Goal: Information Seeking & Learning: Learn about a topic

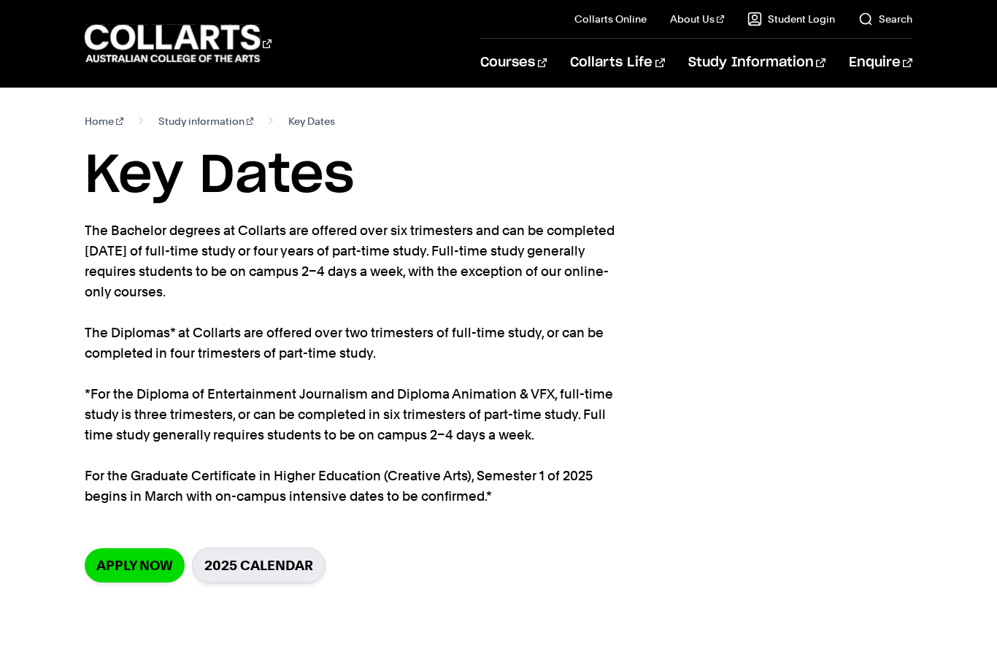
click at [294, 128] on span "Key Dates" at bounding box center [311, 121] width 47 height 20
click at [214, 115] on link "Study information" at bounding box center [206, 121] width 96 height 20
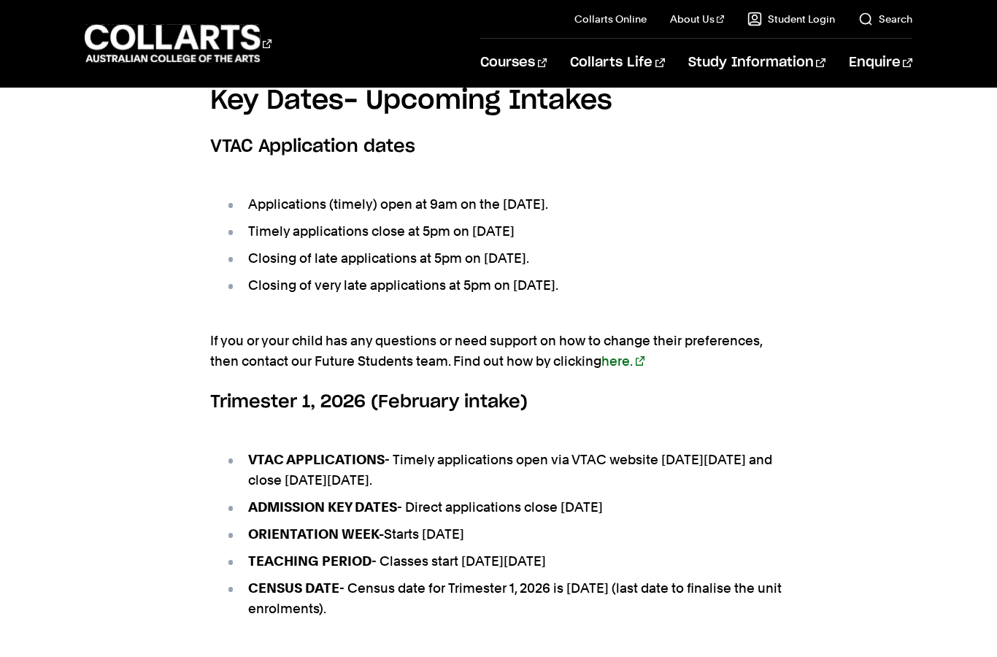
scroll to position [2933, 0]
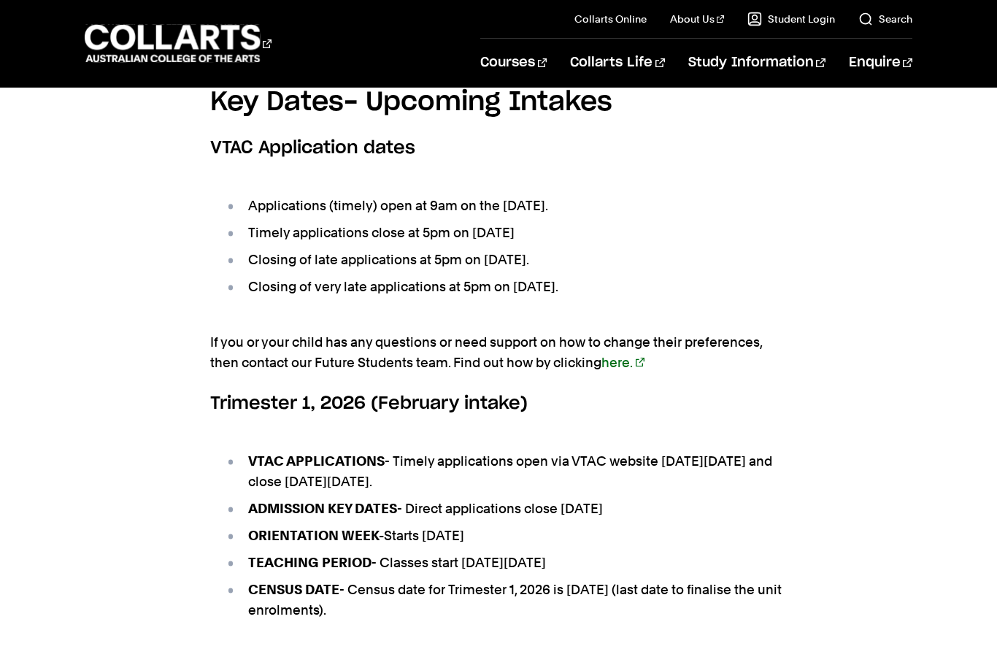
click at [607, 355] on link "here." at bounding box center [622, 362] width 43 height 15
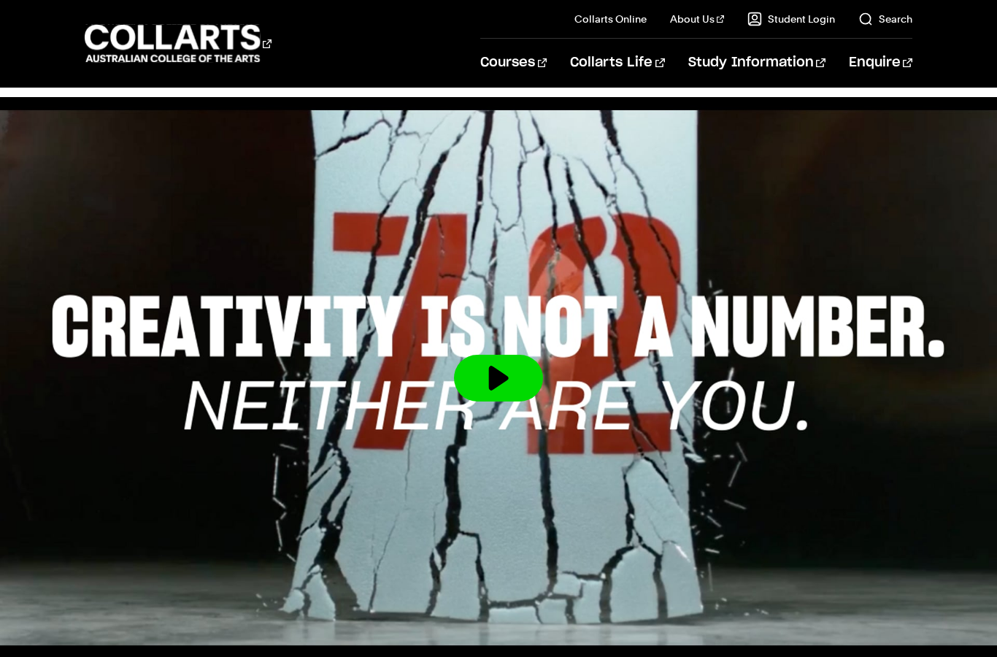
scroll to position [0, 0]
